Goal: Information Seeking & Learning: Learn about a topic

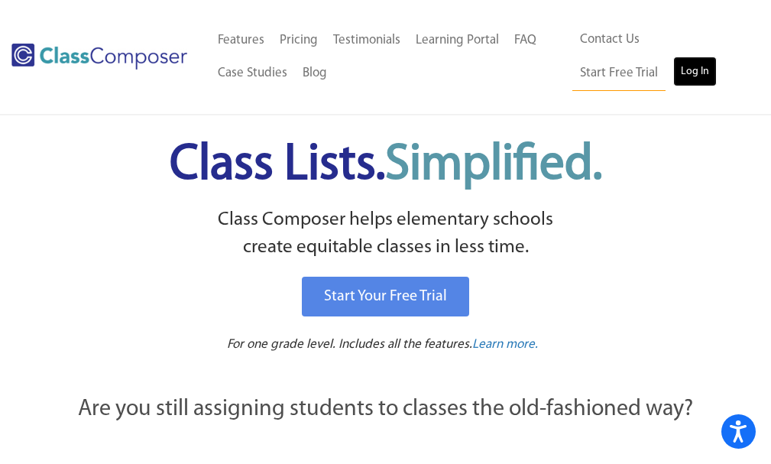
click at [673, 81] on link "Log In" at bounding box center [695, 72] width 44 height 31
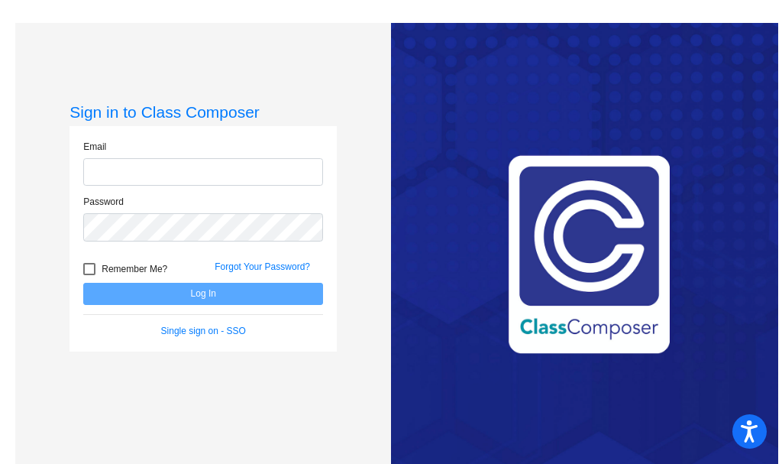
type input "[EMAIL_ADDRESS][DOMAIN_NAME]"
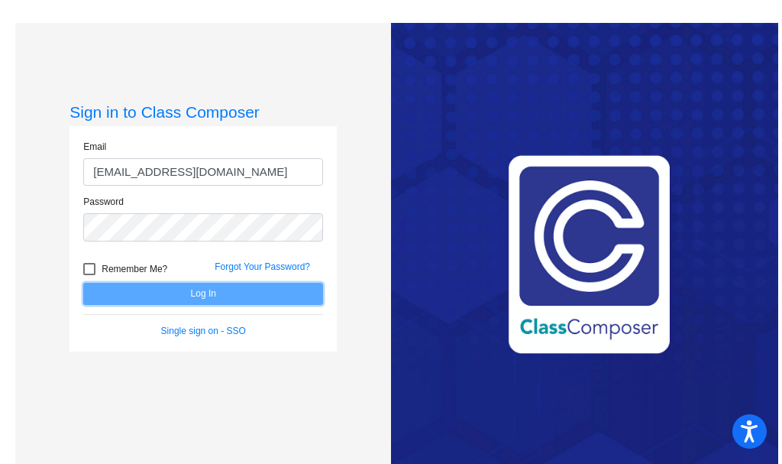
click at [215, 294] on button "Log In" at bounding box center [203, 294] width 240 height 22
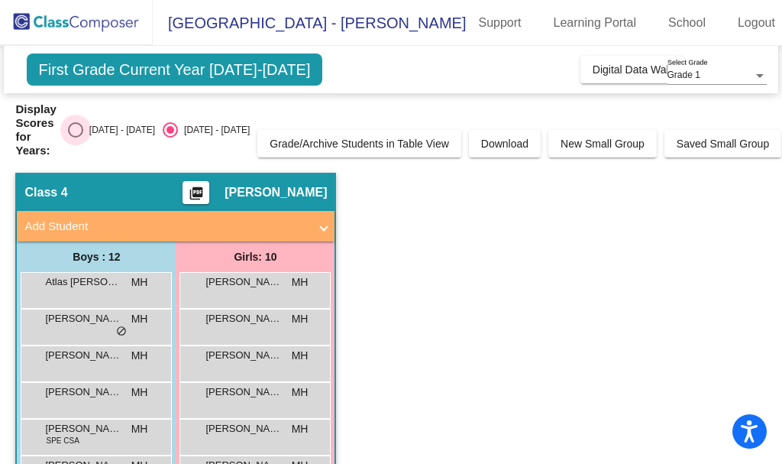
click at [83, 129] on div "Select an option" at bounding box center [75, 129] width 15 height 15
click at [76, 137] on input "[DATE] - [DATE]" at bounding box center [75, 137] width 1 height 1
radio input "true"
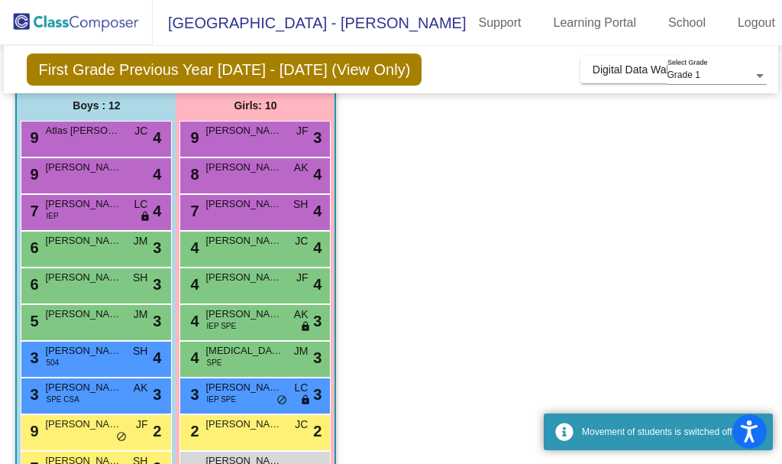
scroll to position [153, 0]
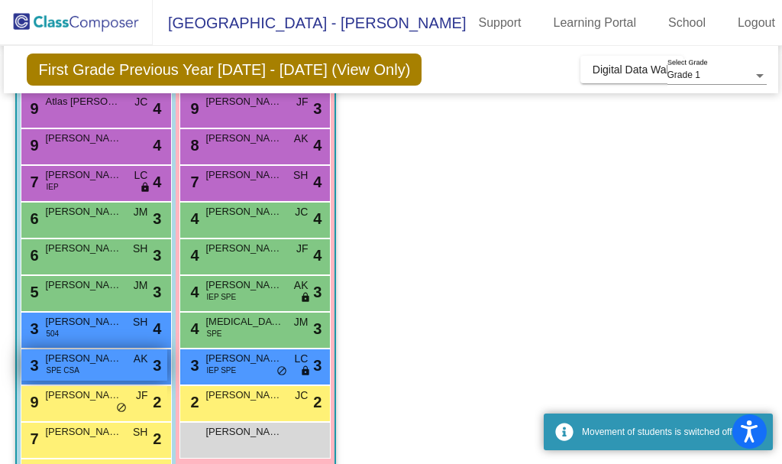
click at [77, 357] on span "[PERSON_NAME]" at bounding box center [83, 358] width 76 height 15
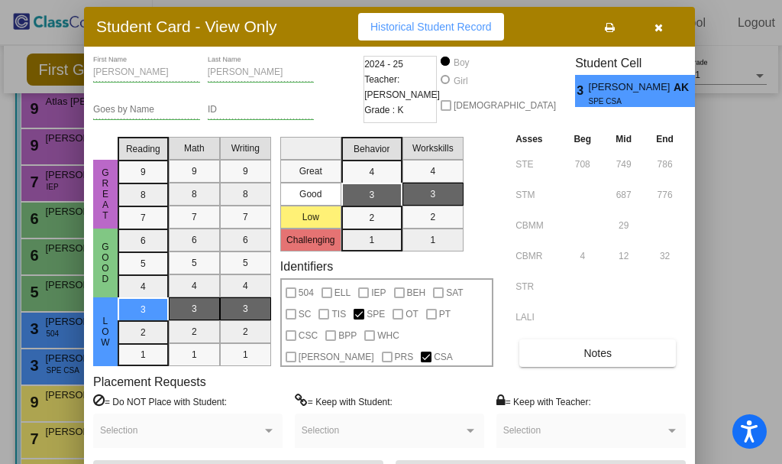
drag, startPoint x: 513, startPoint y: 24, endPoint x: 245, endPoint y: 31, distance: 267.4
click at [245, 31] on h3 "Student Card - View Only" at bounding box center [186, 26] width 181 height 19
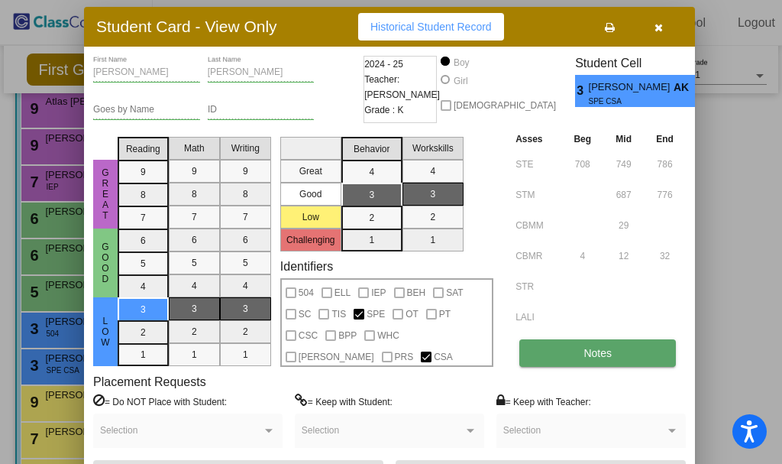
click at [522, 354] on button "Notes" at bounding box center [597, 352] width 157 height 27
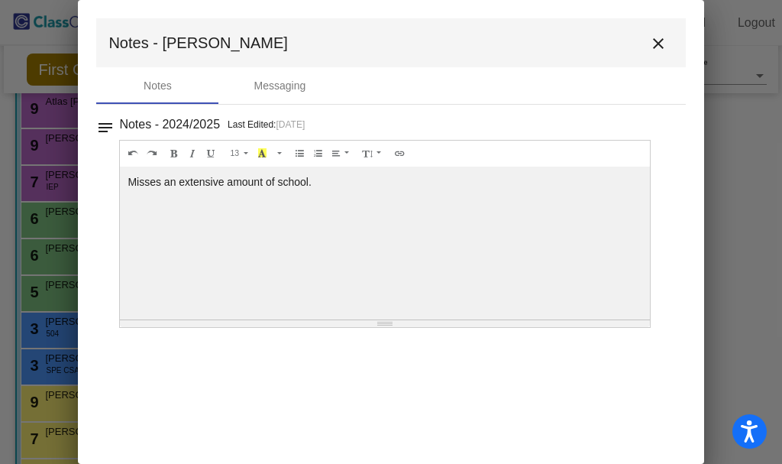
click at [655, 50] on mat-icon "close" at bounding box center [658, 43] width 18 height 18
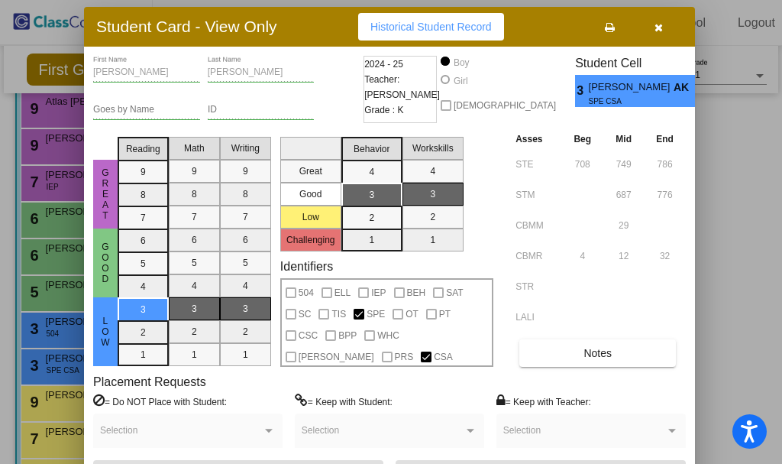
click at [655, 25] on icon "button" at bounding box center [659, 27] width 8 height 11
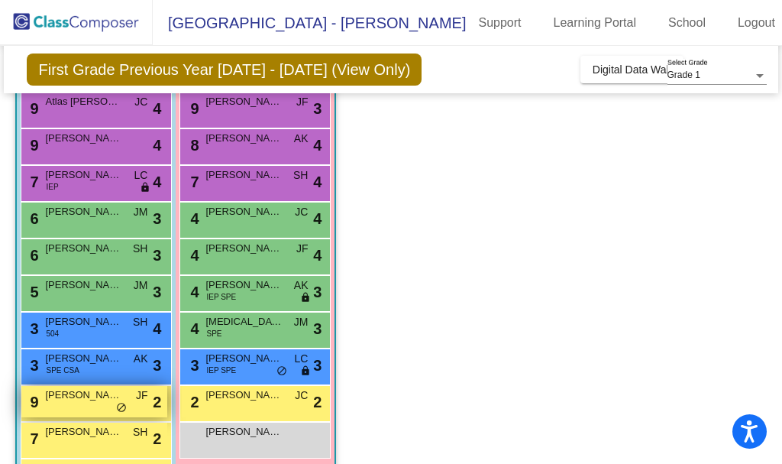
click at [89, 407] on div "9 [PERSON_NAME] JF lock do_not_disturb_alt 2" at bounding box center [94, 401] width 146 height 31
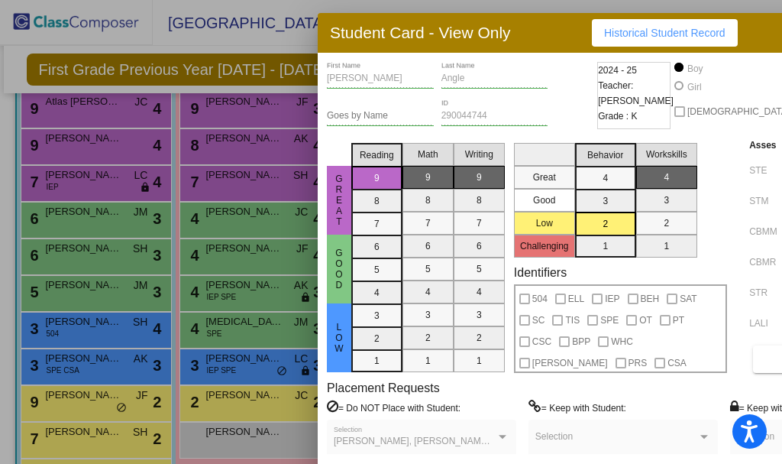
drag, startPoint x: 517, startPoint y: 17, endPoint x: 289, endPoint y: 44, distance: 229.9
click at [330, 42] on h3 "Student Card - View Only" at bounding box center [420, 32] width 181 height 19
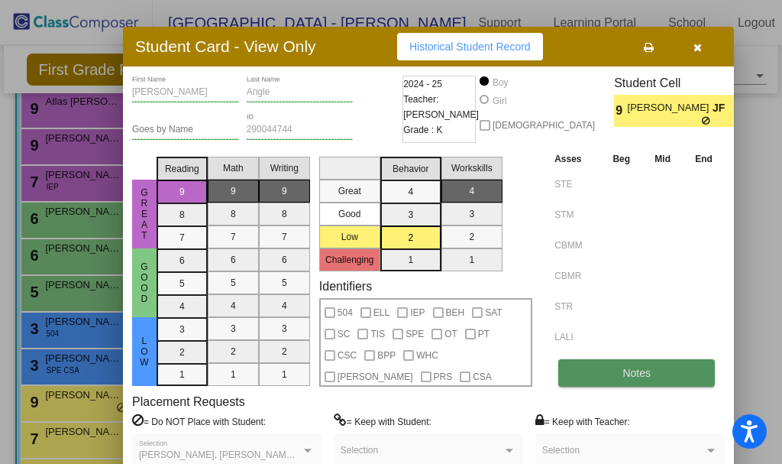
click at [623, 373] on span "Notes" at bounding box center [637, 373] width 28 height 12
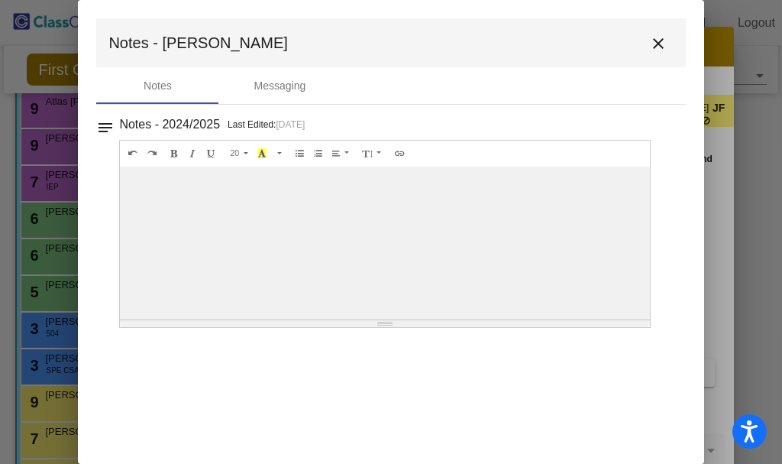
click at [668, 48] on button "close" at bounding box center [658, 42] width 31 height 31
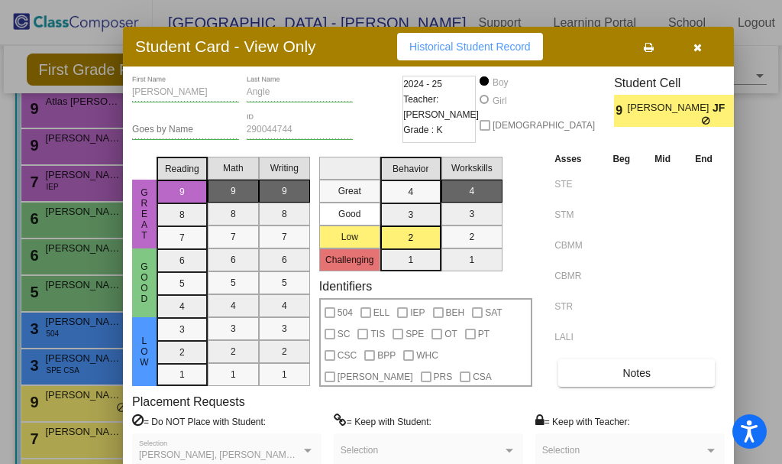
click at [694, 52] on icon "button" at bounding box center [698, 47] width 8 height 11
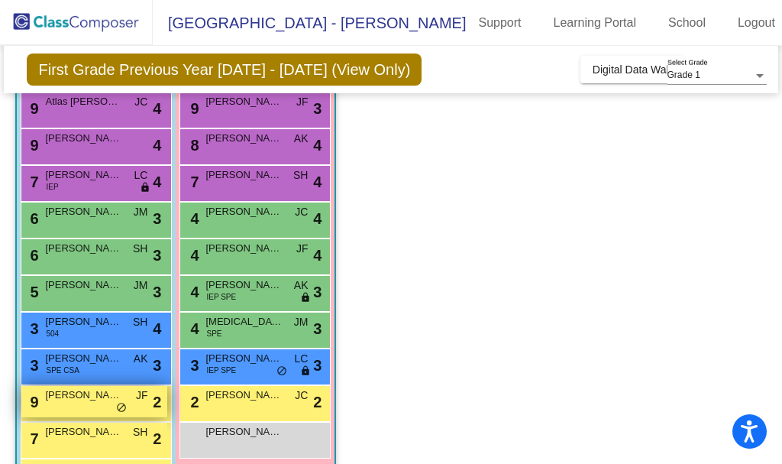
scroll to position [245, 0]
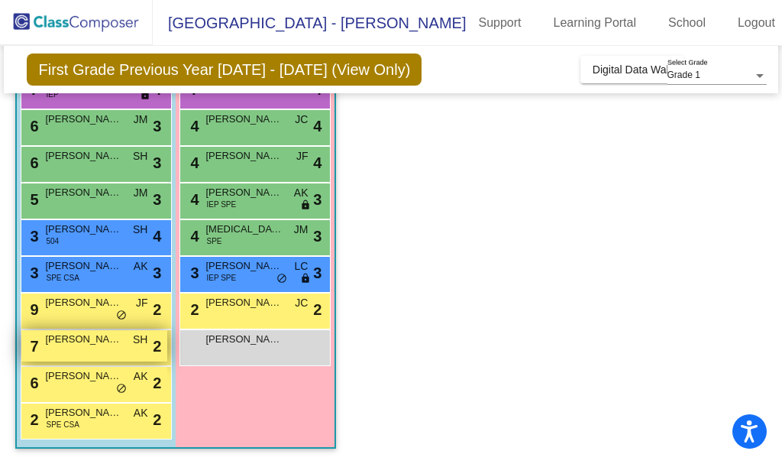
click at [116, 357] on div "7 [PERSON_NAME] SH lock do_not_disturb_alt 2" at bounding box center [94, 345] width 146 height 31
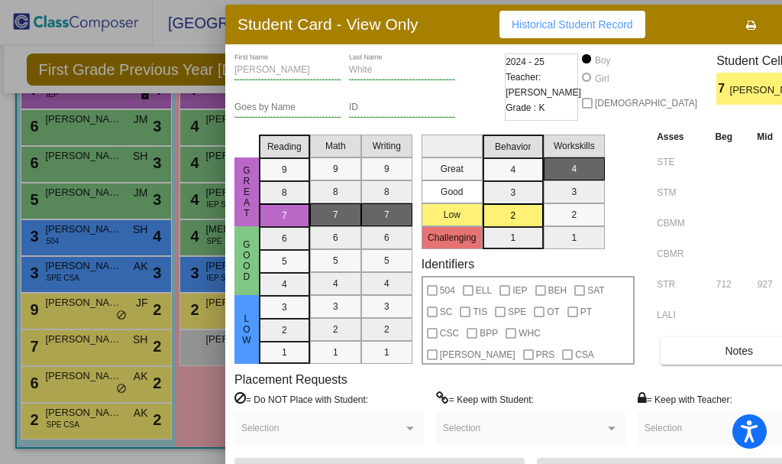
drag, startPoint x: 514, startPoint y: 23, endPoint x: 234, endPoint y: 31, distance: 279.7
click at [238, 31] on h3 "Student Card - View Only" at bounding box center [328, 24] width 181 height 19
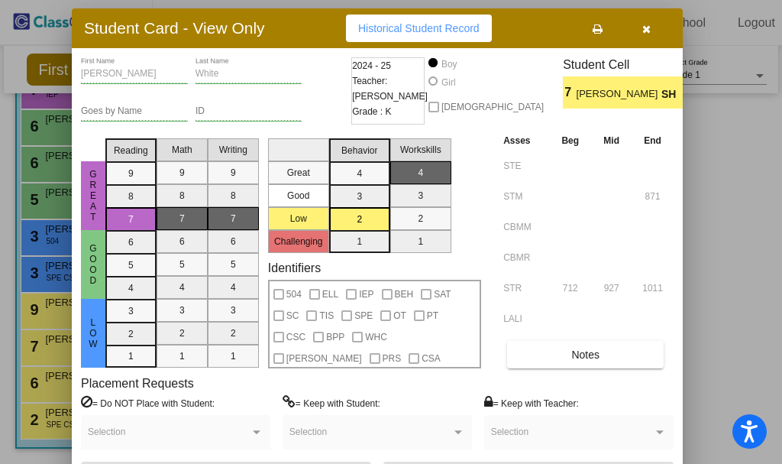
click at [642, 32] on icon "button" at bounding box center [646, 29] width 8 height 11
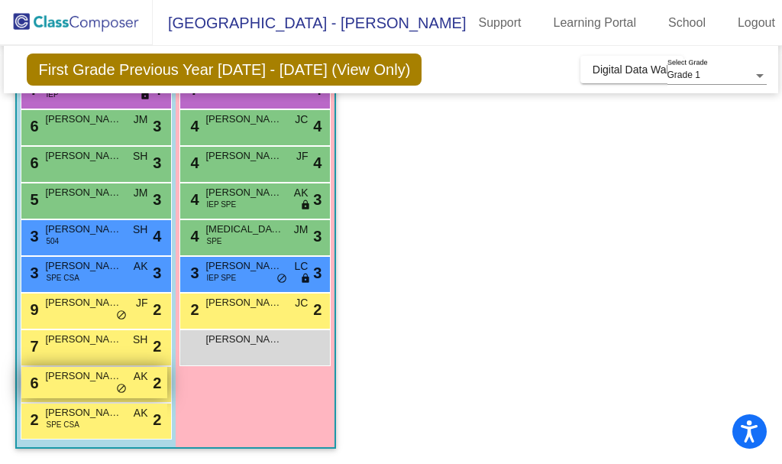
click at [100, 387] on div "6 [PERSON_NAME] AK lock do_not_disturb_alt 2" at bounding box center [94, 382] width 146 height 31
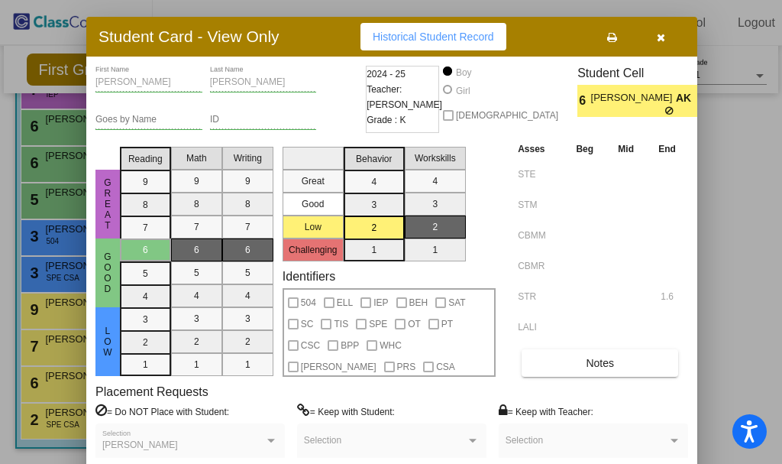
drag, startPoint x: 533, startPoint y: 14, endPoint x: 268, endPoint y: 31, distance: 265.6
click at [268, 31] on h3 "Student Card - View Only" at bounding box center [189, 36] width 181 height 19
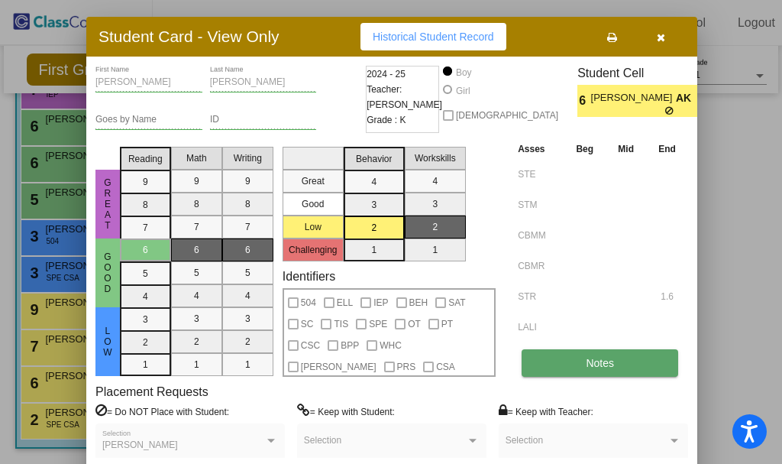
click at [586, 367] on span "Notes" at bounding box center [600, 363] width 28 height 12
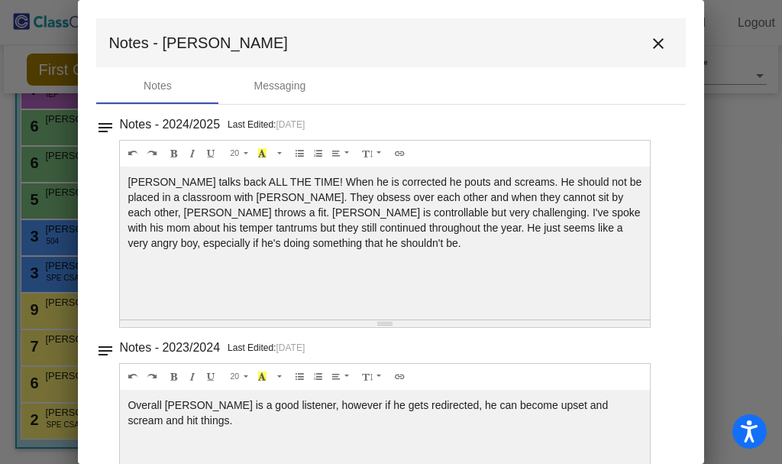
click at [652, 44] on mat-icon "close" at bounding box center [658, 43] width 18 height 18
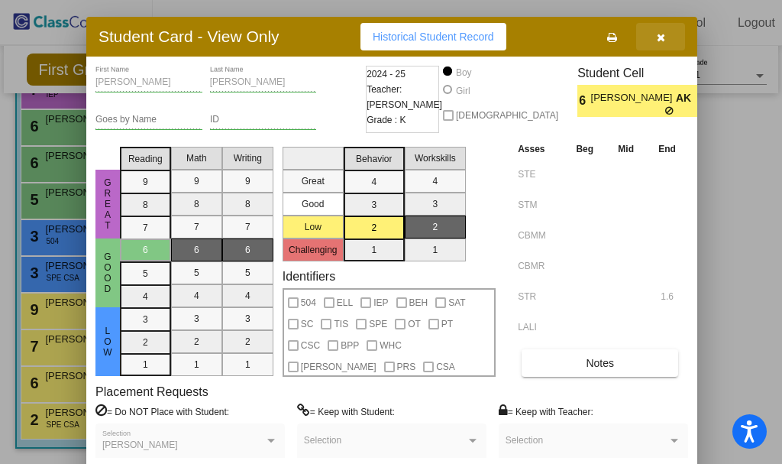
click at [636, 28] on button "button" at bounding box center [660, 36] width 49 height 27
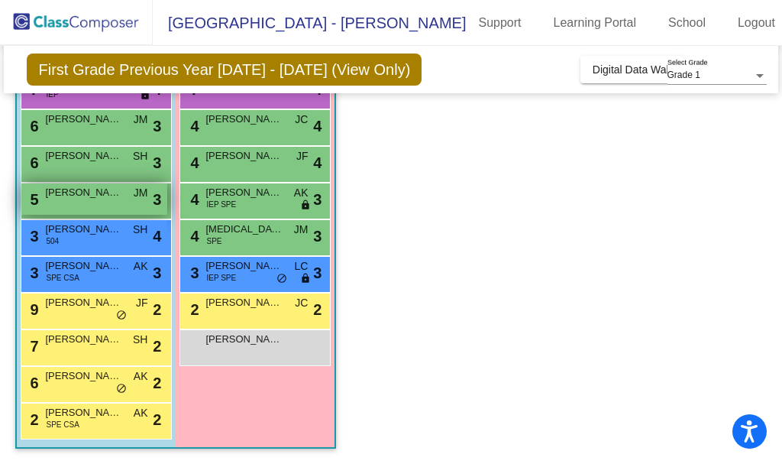
click at [141, 194] on span "JM" at bounding box center [141, 193] width 15 height 16
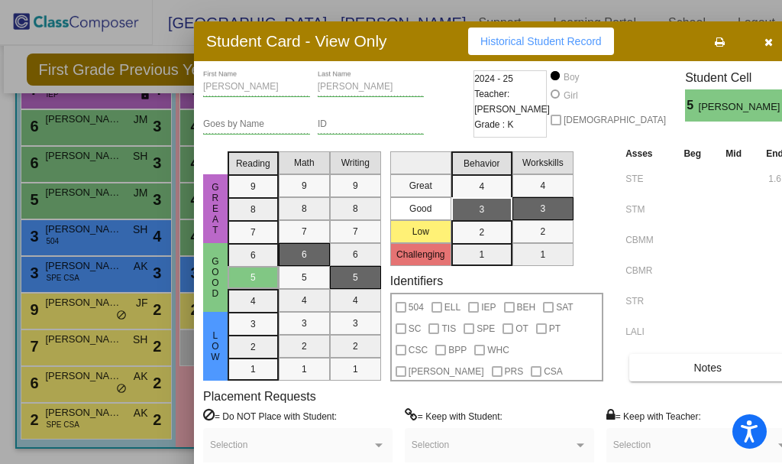
drag, startPoint x: 517, startPoint y: 30, endPoint x: 380, endPoint y: 53, distance: 138.8
click at [359, 51] on div "Student Card - View Only Historical Student Record" at bounding box center [499, 41] width 611 height 40
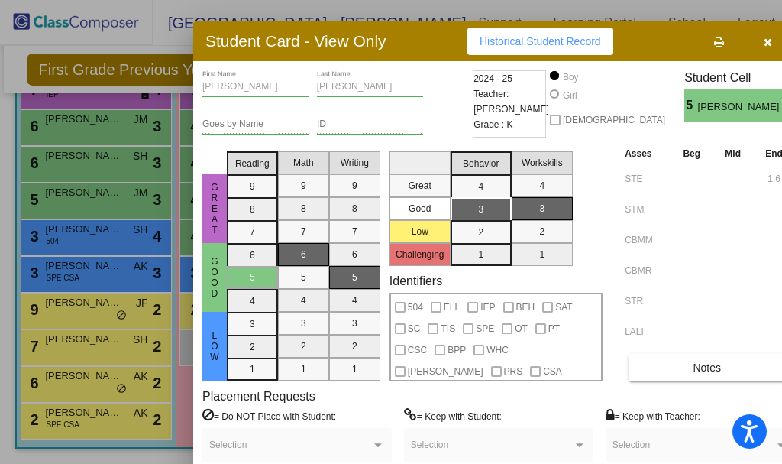
click at [764, 37] on icon "button" at bounding box center [768, 42] width 8 height 11
